Goal: Task Accomplishment & Management: Complete application form

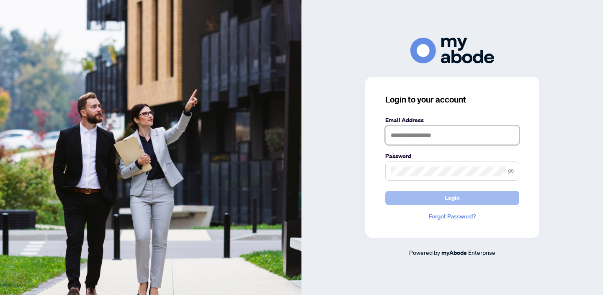
type input "**********"
click at [463, 197] on button "Login" at bounding box center [452, 198] width 134 height 14
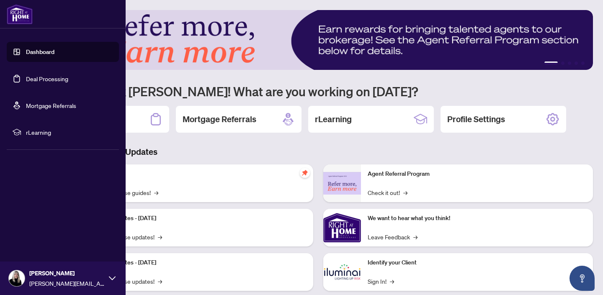
click at [26, 80] on link "Deal Processing" at bounding box center [47, 79] width 42 height 8
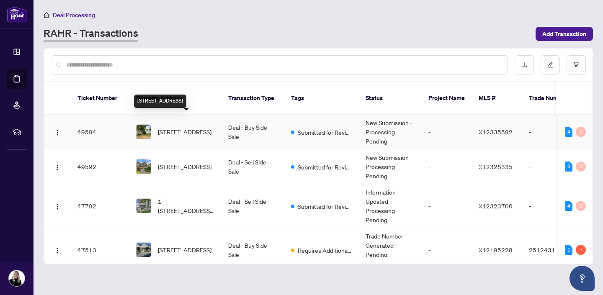
click at [172, 127] on span "1370 Sault St, Ottawa, Ontario K1E 1G9, Canada" at bounding box center [185, 131] width 54 height 9
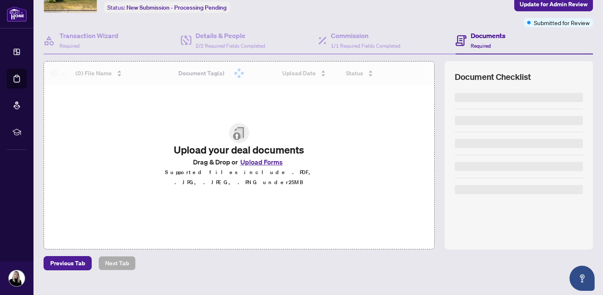
scroll to position [65, 0]
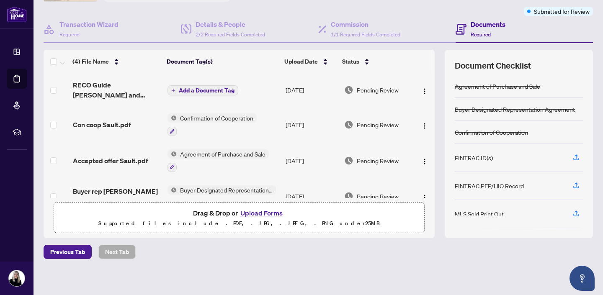
click at [251, 213] on button "Upload Forms" at bounding box center [261, 213] width 47 height 11
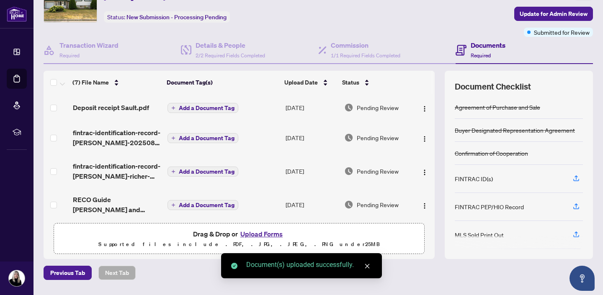
scroll to position [36, 0]
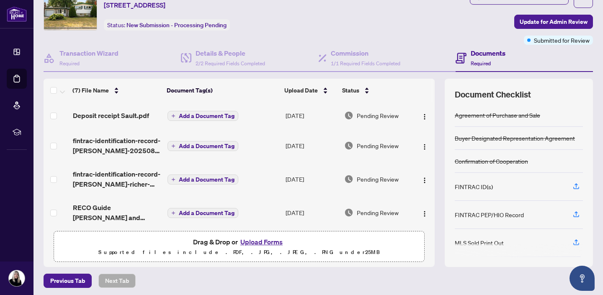
click at [193, 114] on span "Add a Document Tag" at bounding box center [207, 116] width 56 height 6
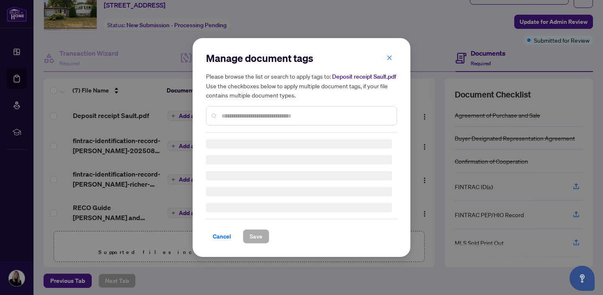
click at [229, 114] on input "text" at bounding box center [305, 115] width 168 height 9
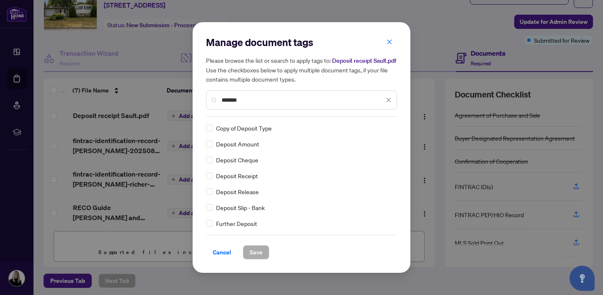
type input "*******"
click at [257, 254] on span "Save" at bounding box center [255, 252] width 13 height 13
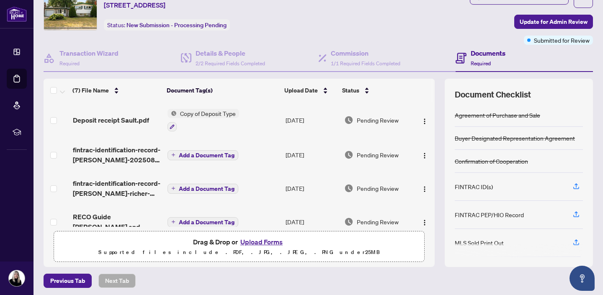
click at [195, 153] on span "Add a Document Tag" at bounding box center [207, 155] width 56 height 6
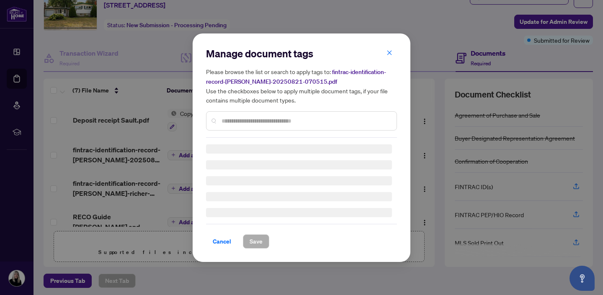
click at [235, 116] on input "text" at bounding box center [305, 120] width 168 height 9
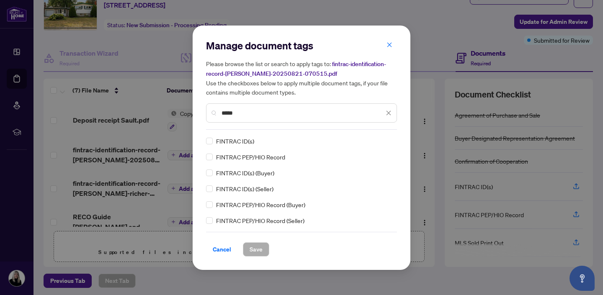
type input "*****"
click at [255, 249] on span "Save" at bounding box center [255, 249] width 13 height 13
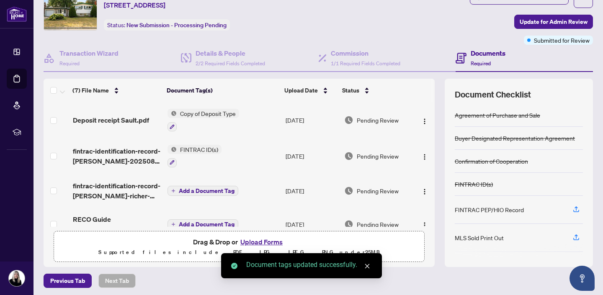
click at [197, 190] on span "Add a Document Tag" at bounding box center [207, 191] width 56 height 6
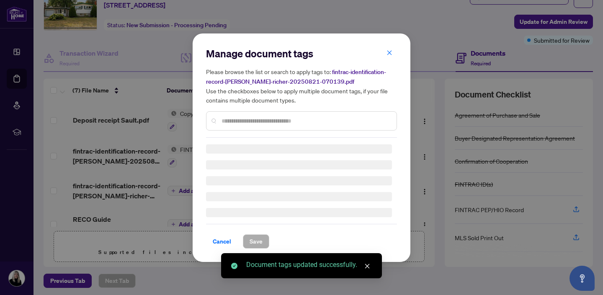
click at [231, 118] on input "text" at bounding box center [305, 120] width 168 height 9
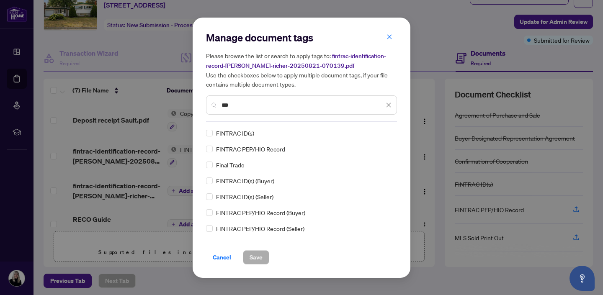
type input "***"
click at [258, 262] on span "Save" at bounding box center [255, 257] width 13 height 13
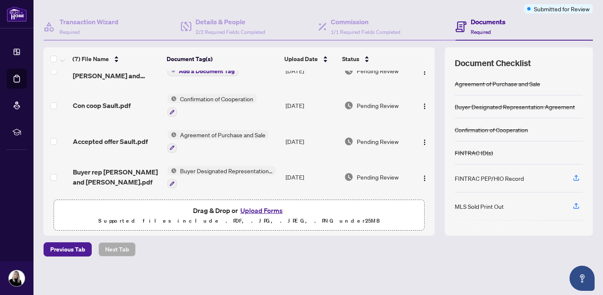
scroll to position [121, 0]
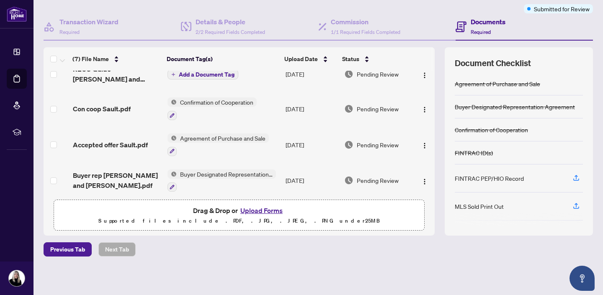
click at [257, 207] on button "Upload Forms" at bounding box center [261, 210] width 47 height 11
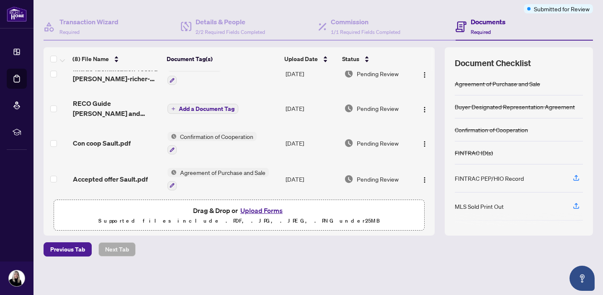
scroll to position [119, 0]
click at [199, 107] on span "Add a Document Tag" at bounding box center [207, 110] width 56 height 6
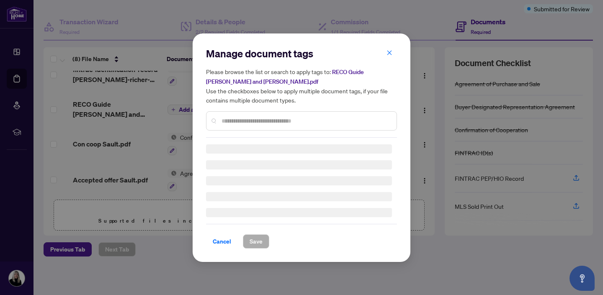
click at [232, 120] on input "text" at bounding box center [305, 120] width 168 height 9
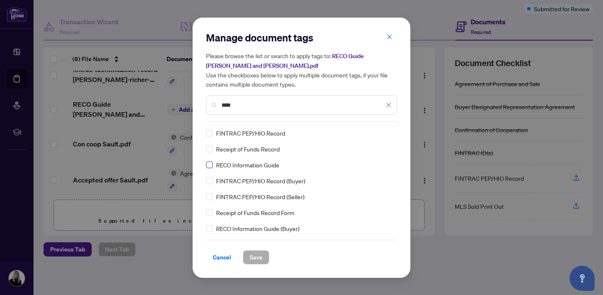
type input "****"
click at [257, 257] on span "Save" at bounding box center [255, 257] width 13 height 13
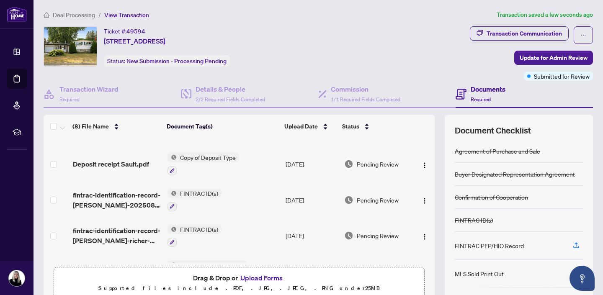
scroll to position [0, 0]
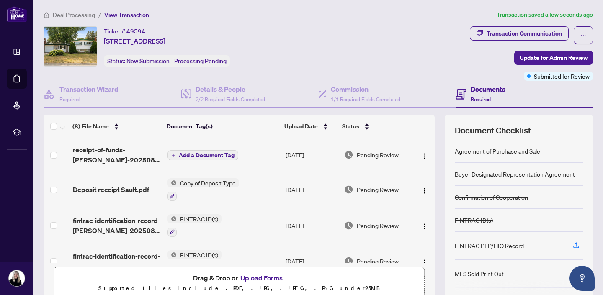
click at [185, 152] on span "Add a Document Tag" at bounding box center [207, 155] width 56 height 6
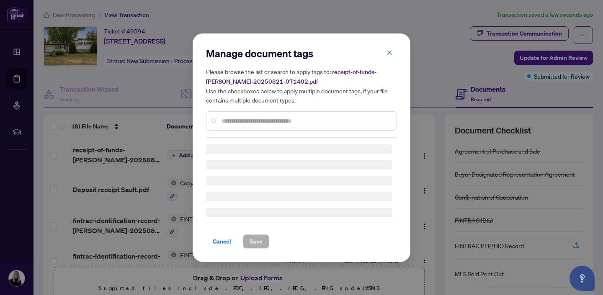
click at [249, 119] on input "text" at bounding box center [305, 120] width 168 height 9
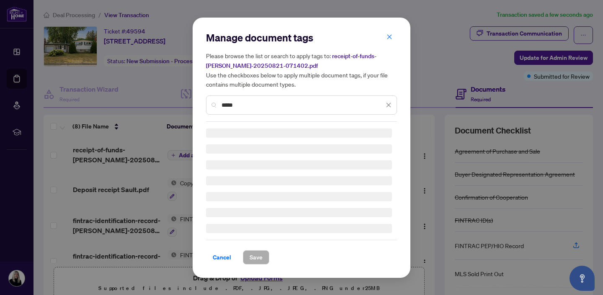
click at [249, 119] on div "Manage document tags Please browse the list or search to apply tags to: receipt…" at bounding box center [301, 76] width 191 height 91
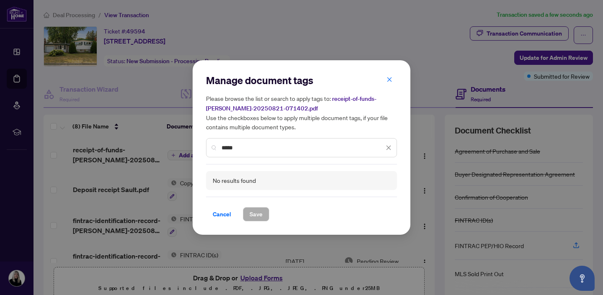
click at [232, 149] on input "*****" at bounding box center [302, 147] width 162 height 9
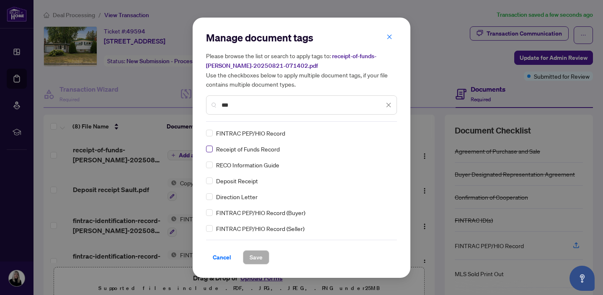
type input "***"
click at [258, 256] on span "Save" at bounding box center [255, 257] width 13 height 13
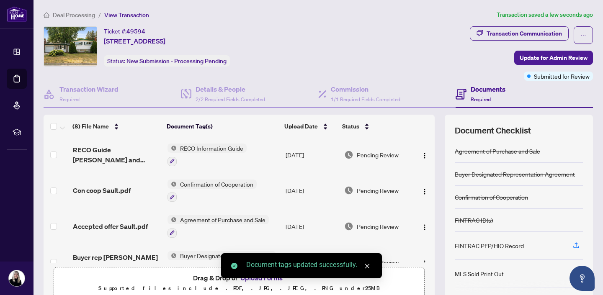
scroll to position [162, 0]
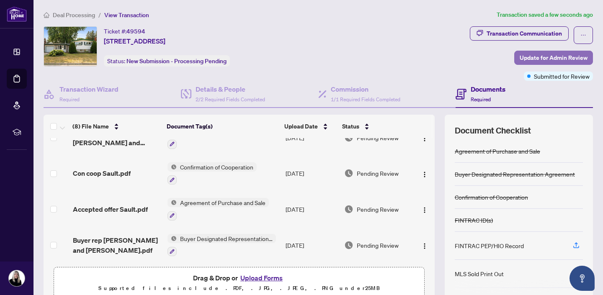
click at [548, 57] on span "Update for Admin Review" at bounding box center [553, 57] width 68 height 13
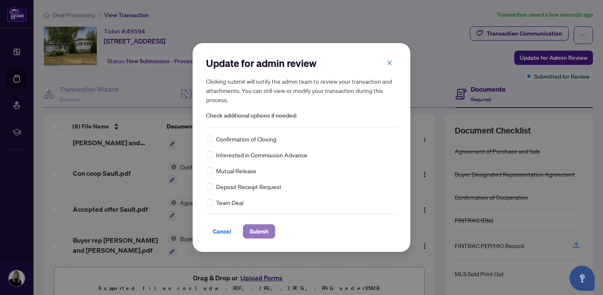
click at [259, 231] on span "Submit" at bounding box center [258, 231] width 19 height 13
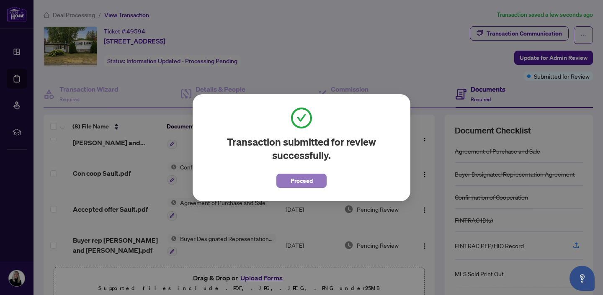
click at [303, 181] on span "Proceed" at bounding box center [301, 180] width 22 height 13
